Goal: Task Accomplishment & Management: Use online tool/utility

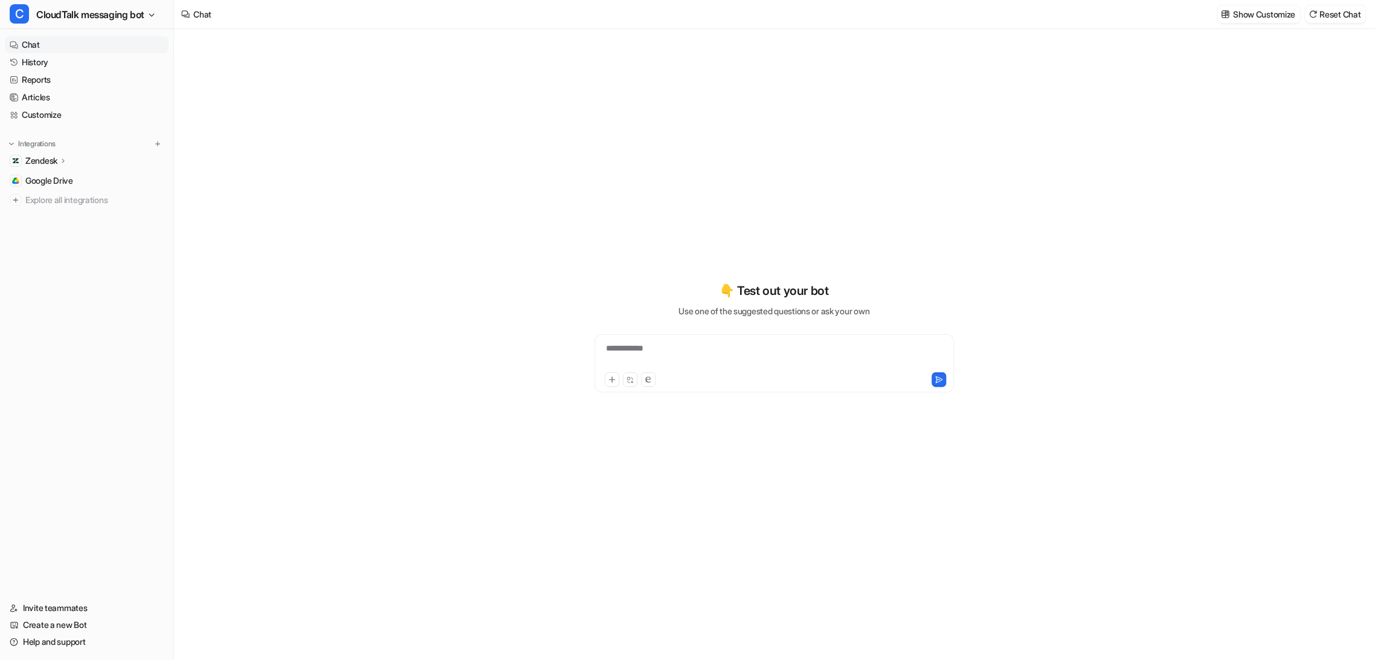
type textarea "**********"
click at [43, 59] on link "History" at bounding box center [87, 62] width 164 height 17
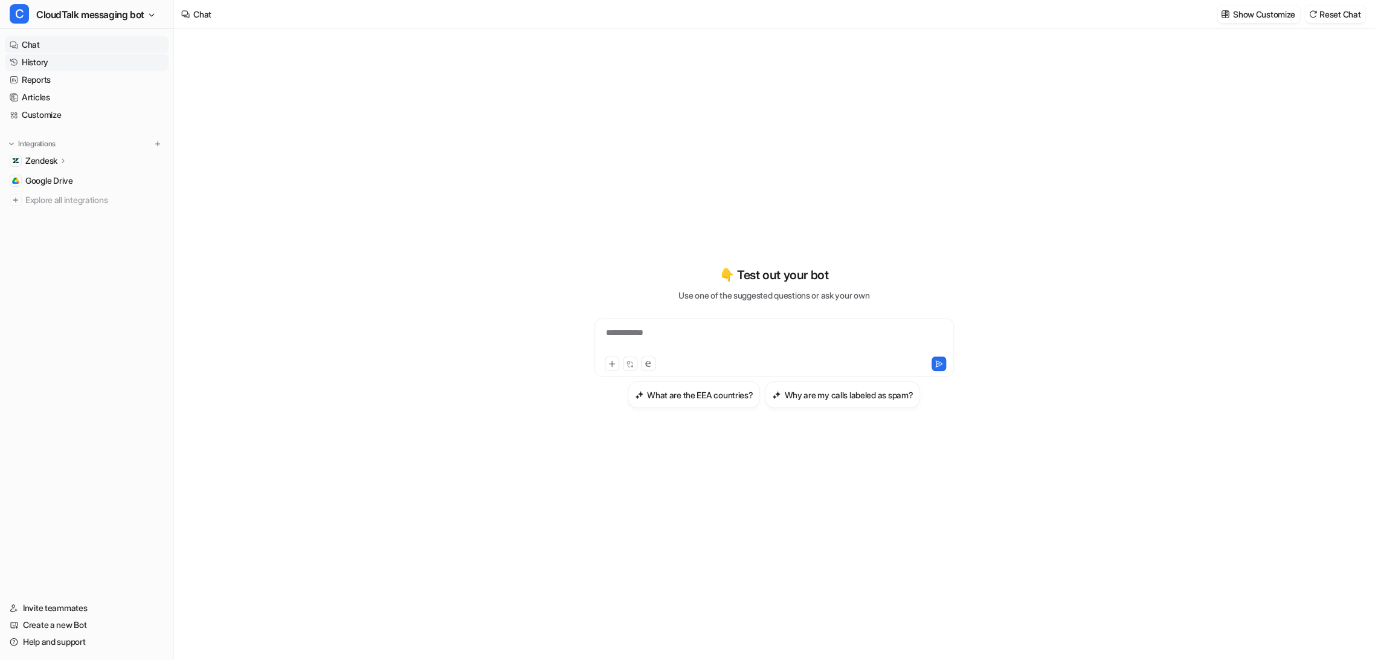
click at [45, 63] on link "History" at bounding box center [87, 62] width 164 height 17
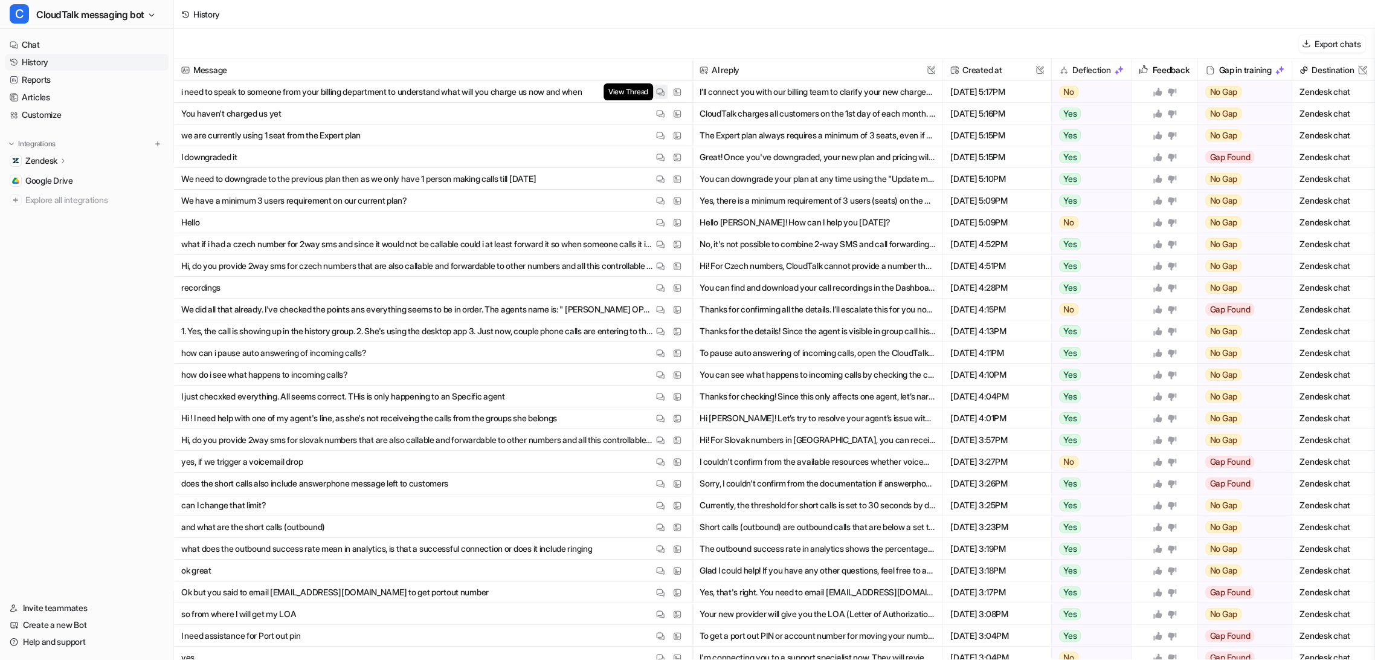
click at [656, 95] on img at bounding box center [660, 92] width 8 height 9
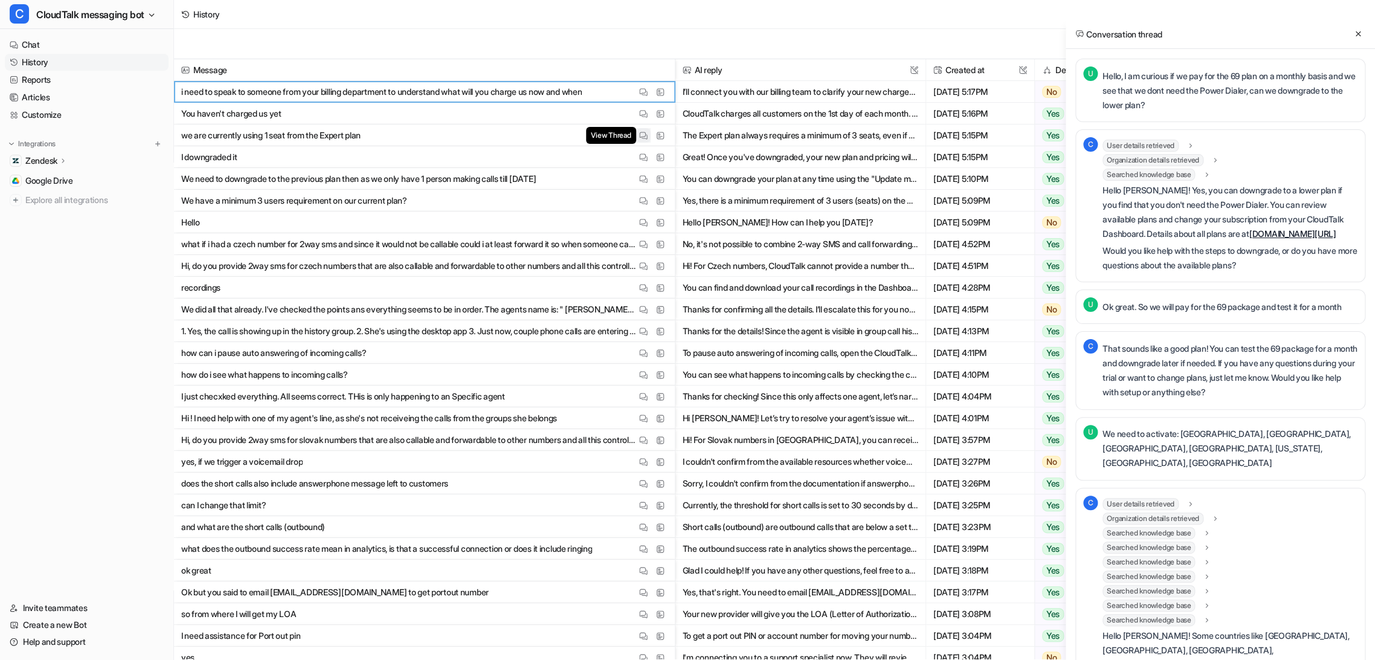
click at [643, 134] on img at bounding box center [643, 135] width 8 height 9
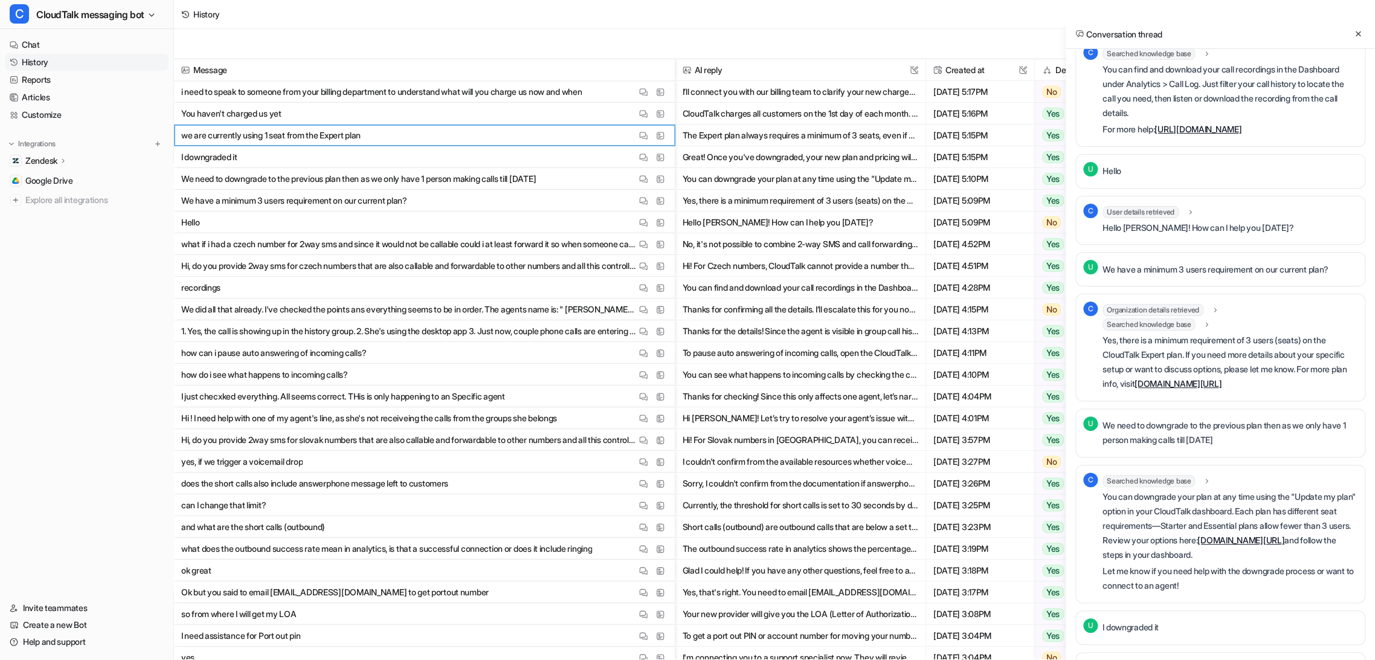
scroll to position [2502, 0]
